Goal: Task Accomplishment & Management: Manage account settings

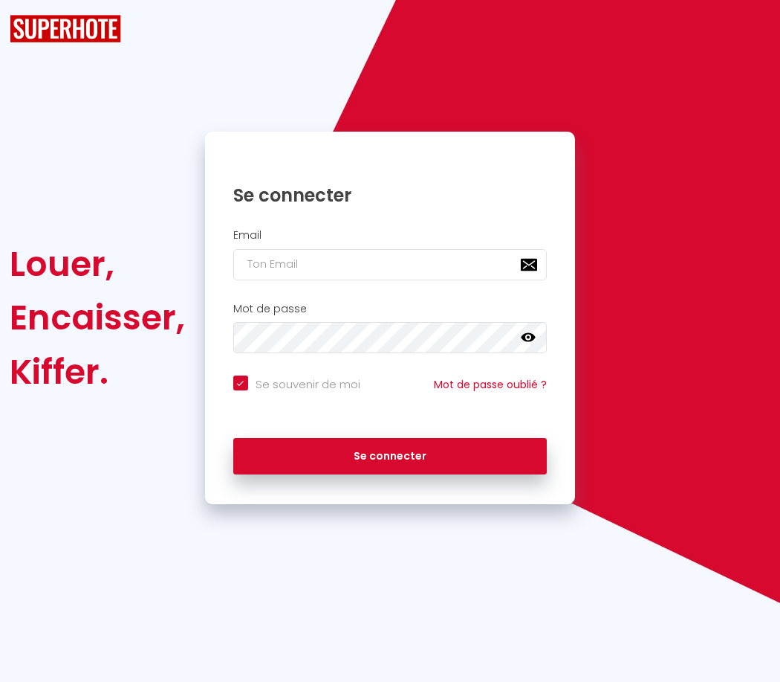
checkbox input "true"
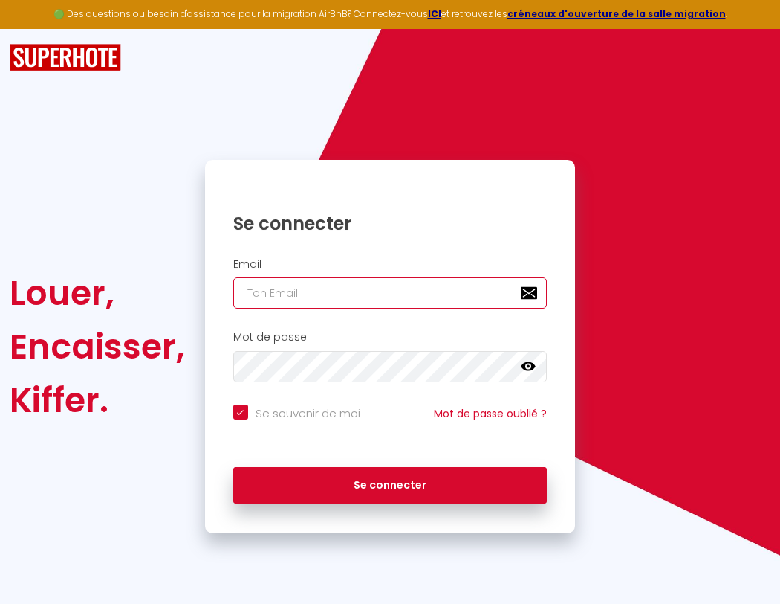
type input "s"
checkbox input "true"
type input "su"
checkbox input "true"
type input "sup"
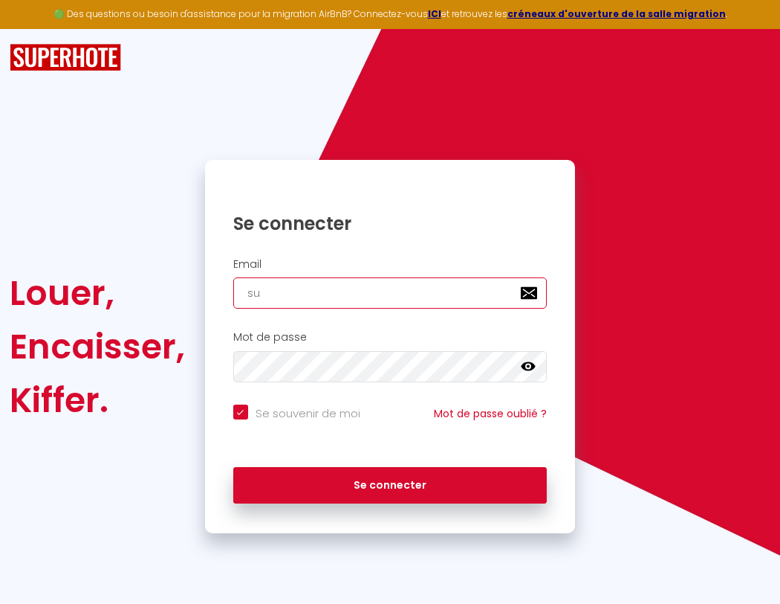
checkbox input "true"
type input "supe"
checkbox input "true"
type input "super"
checkbox input "true"
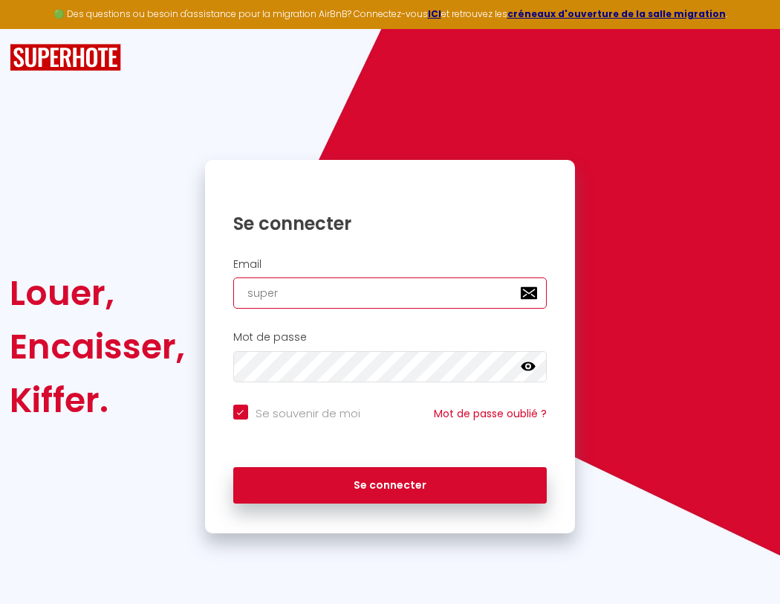
type input "superb"
checkbox input "true"
type input "superbo"
checkbox input "true"
type input "superbor"
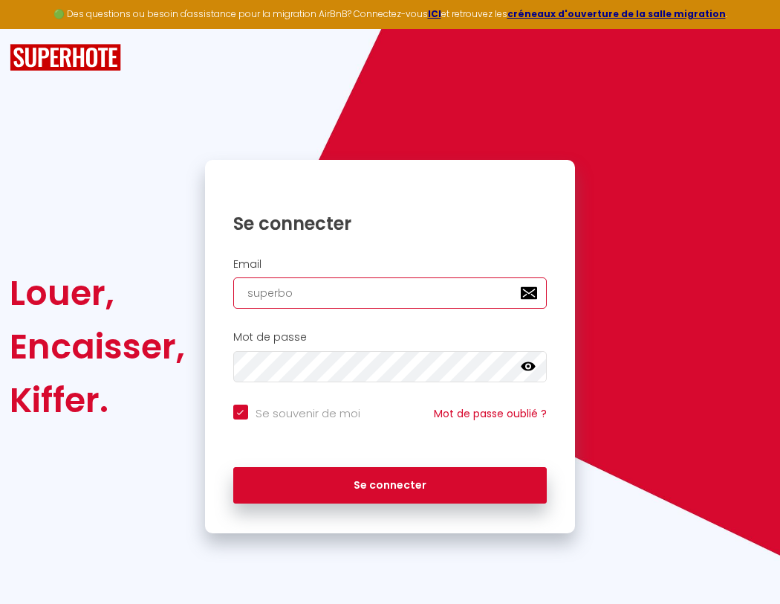
checkbox input "true"
type input "superbord"
checkbox input "true"
type input "superborde"
checkbox input "true"
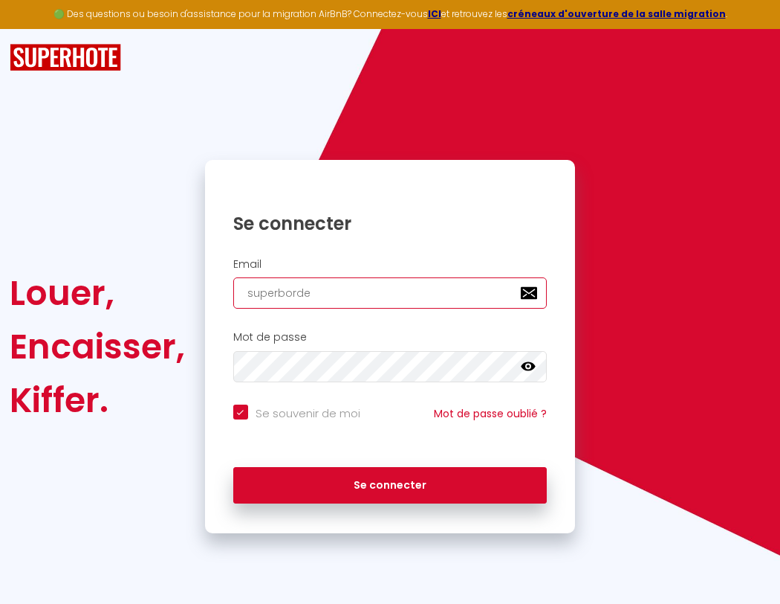
type input "superbordea"
checkbox input "true"
type input "superbordeau"
checkbox input "true"
type input "superbordeaux"
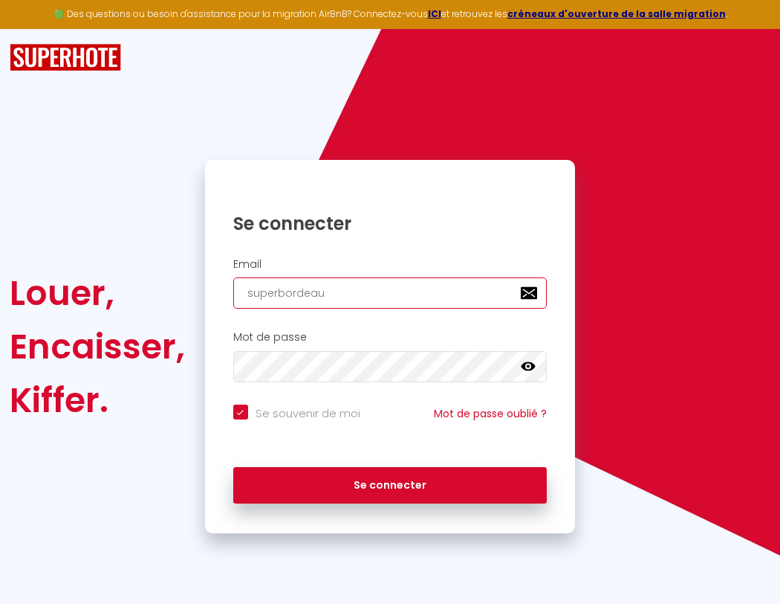
checkbox input "true"
type input "superbordeaux@"
checkbox input "true"
type input "superbordeaux@g"
checkbox input "true"
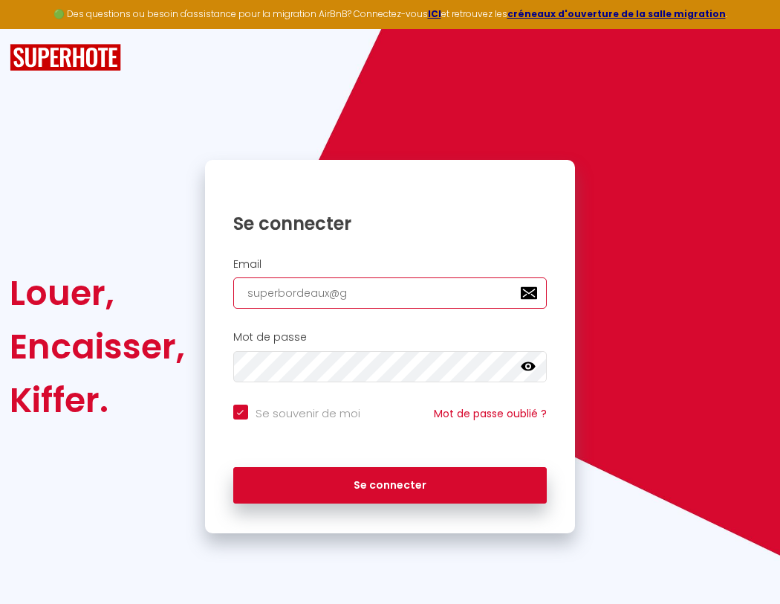
type input "superbordeaux@gm"
checkbox input "true"
type input "superbordeaux@gma"
checkbox input "true"
type input "superbordeaux@gmai"
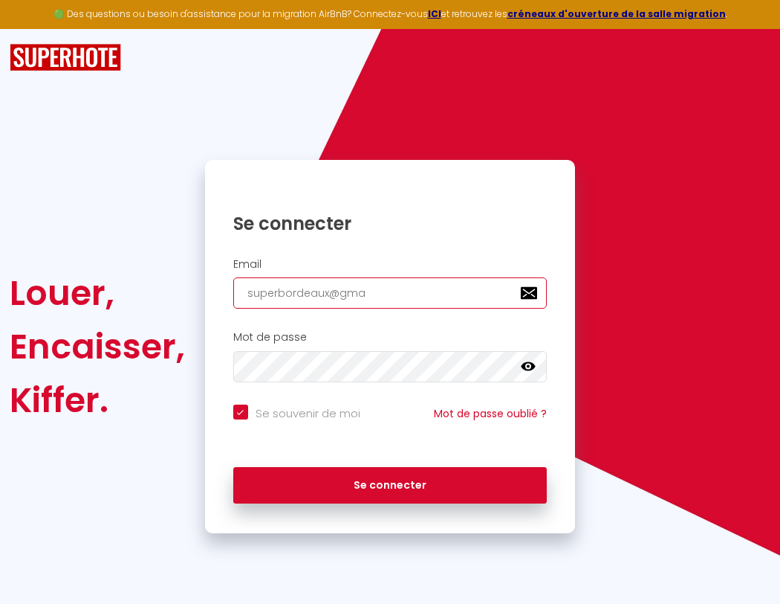
checkbox input "true"
type input "[EMAIL_ADDRESS]"
checkbox input "true"
type input "[EMAIL_ADDRESS]."
checkbox input "true"
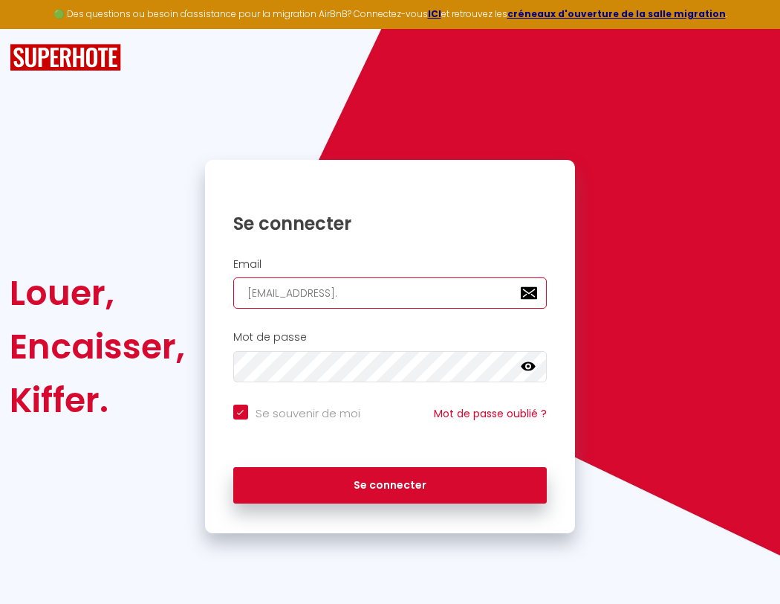
type input "superbordeaux@gmail.c"
checkbox input "true"
type input "[EMAIL_ADDRESS][DOMAIN_NAME]"
checkbox input "true"
type input "[EMAIL_ADDRESS][DOMAIN_NAME]"
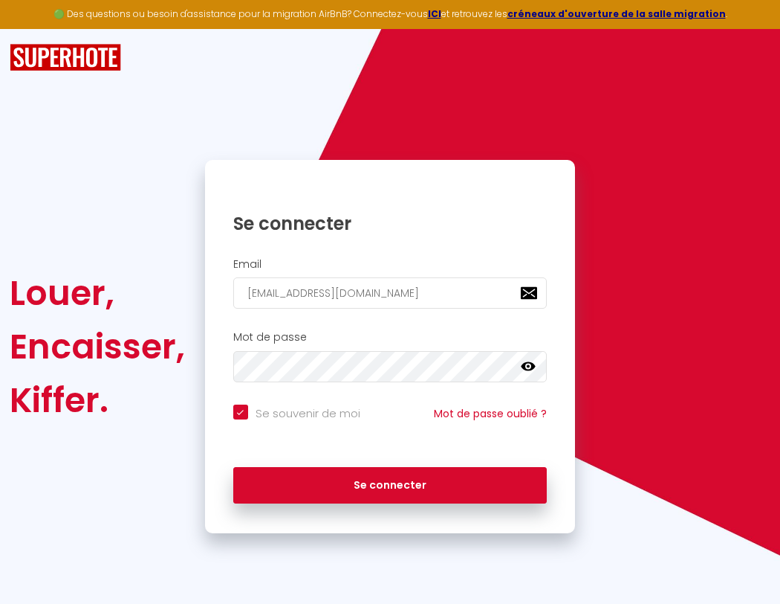
checkbox input "true"
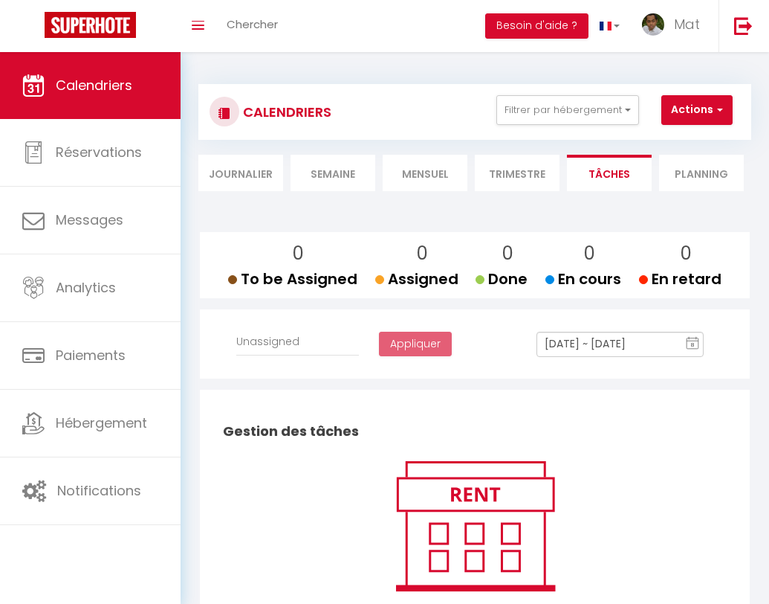
select select
